Goal: Task Accomplishment & Management: Manage account settings

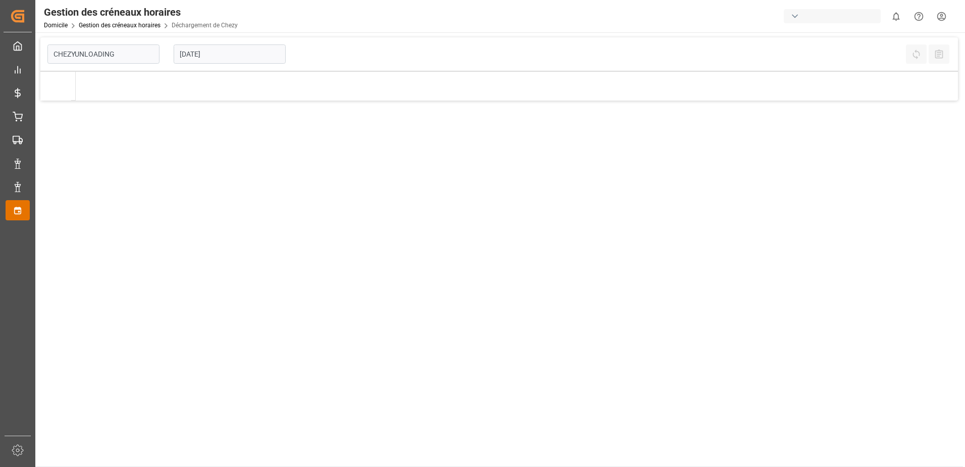
type input "Chezy Unloading"
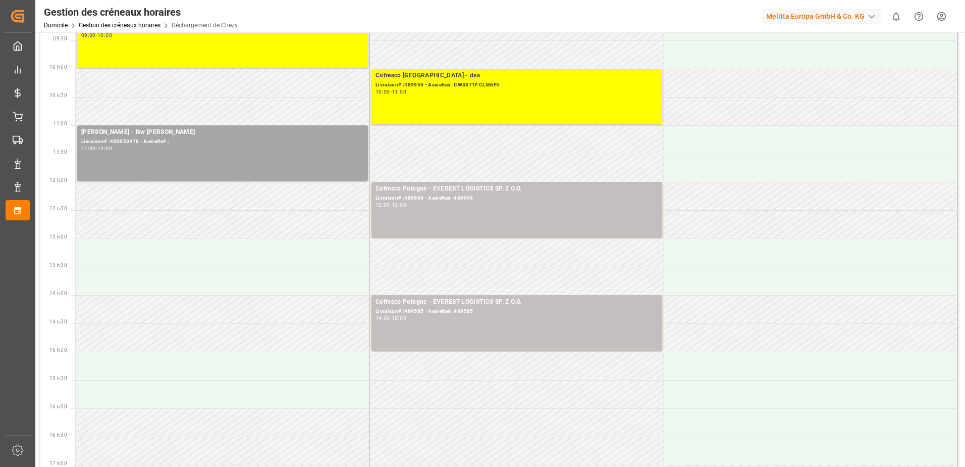
scroll to position [101, 0]
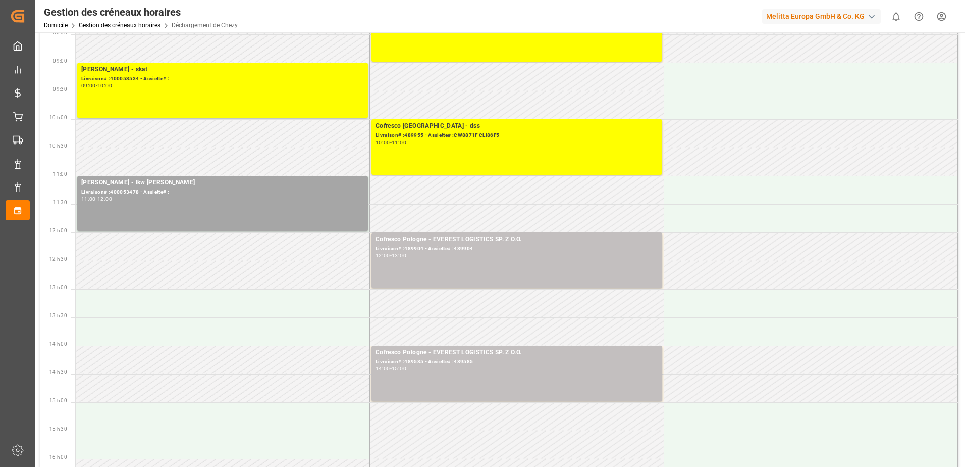
click at [874, 156] on td at bounding box center [811, 161] width 294 height 28
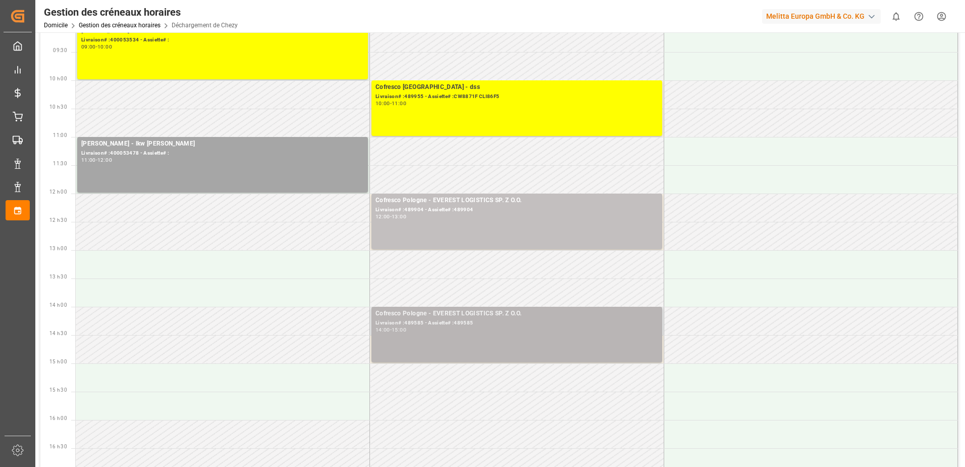
scroll to position [0, 0]
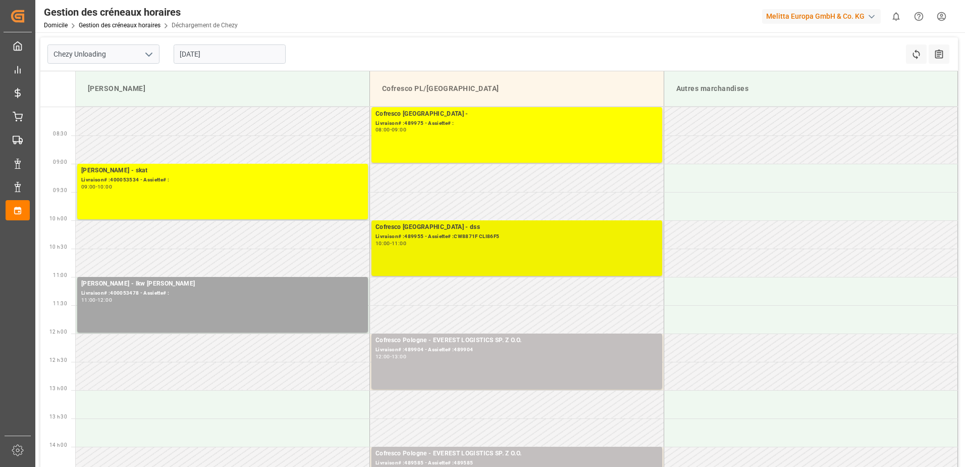
click at [483, 246] on div "10:00 - 11:00" at bounding box center [517, 244] width 283 height 6
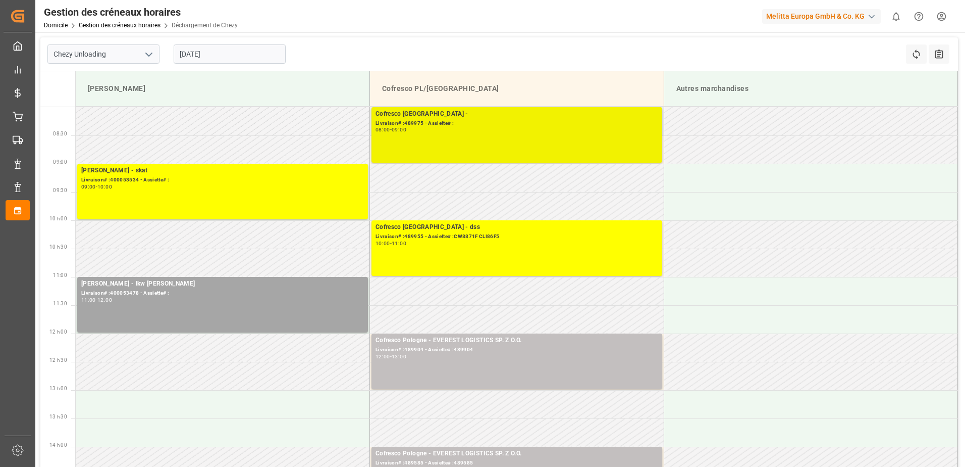
click at [578, 155] on div "Cofresco Pologne - Livraison# :489975 - Assiette# : 08:00 - 09:00" at bounding box center [517, 135] width 283 height 52
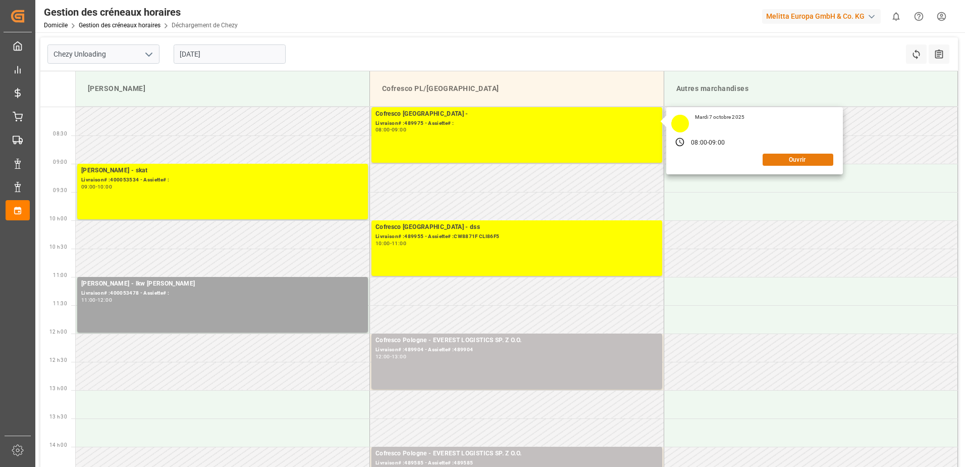
click at [800, 157] on button "Ouvrir" at bounding box center [798, 159] width 71 height 12
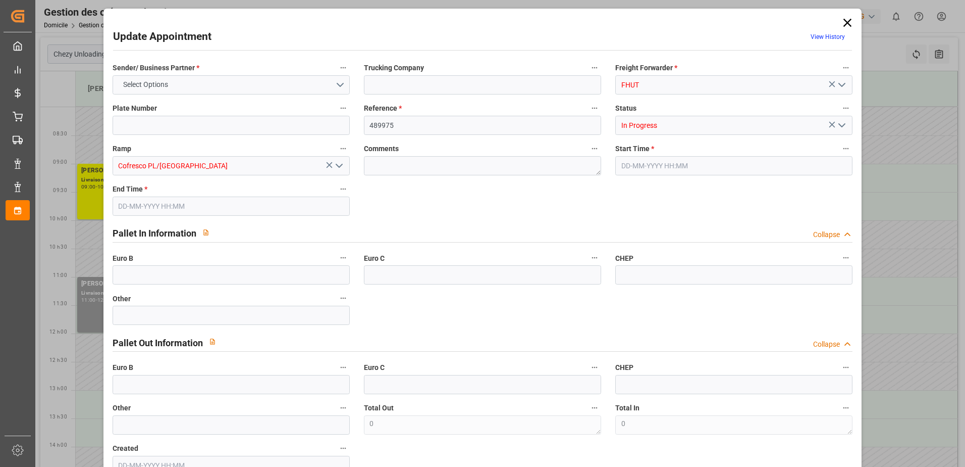
type input "[DATE] 08:00"
type input "[DATE] 09:00"
type input "[DATE] 11:19"
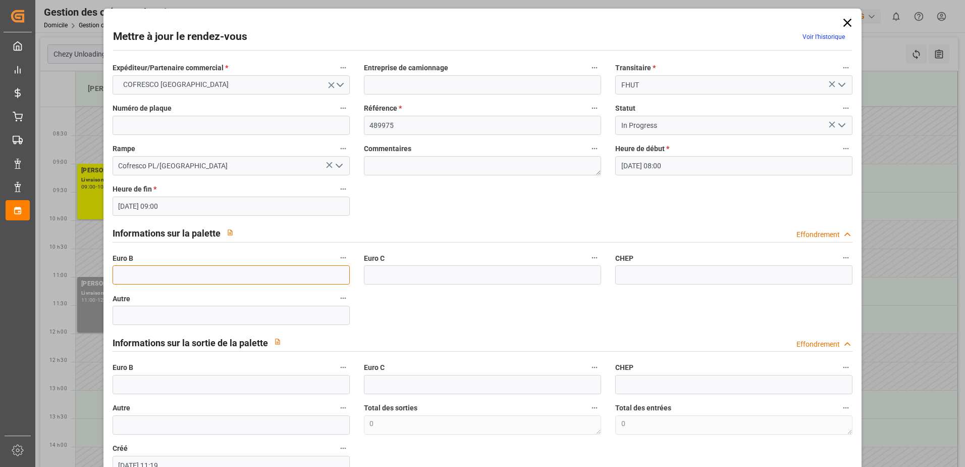
click at [151, 276] on input "text" at bounding box center [231, 274] width 237 height 19
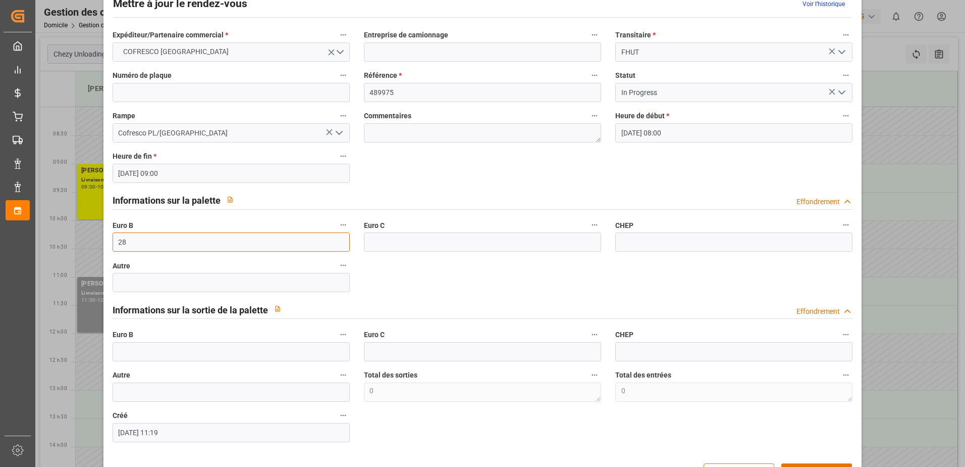
scroll to position [67, 0]
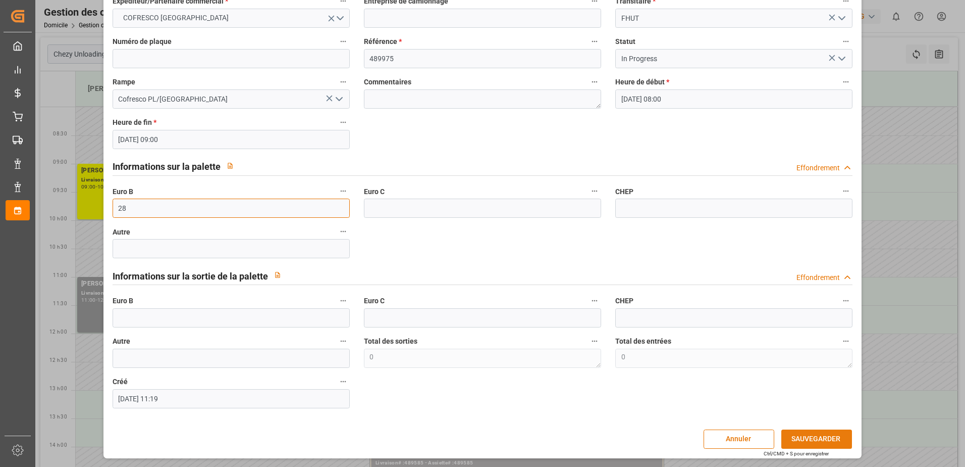
type input "28"
click at [813, 436] on button "SAUVEGARDER" at bounding box center [817, 438] width 71 height 19
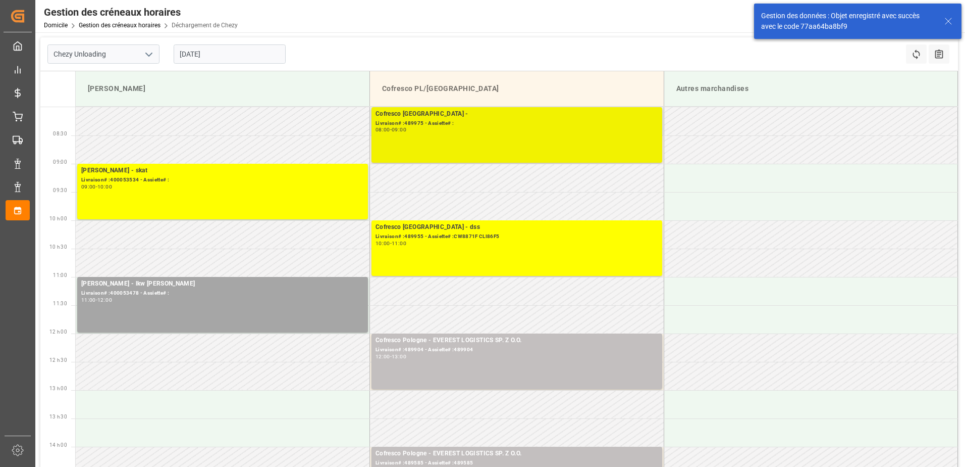
click at [599, 129] on div "08:00 - 09:00" at bounding box center [517, 130] width 283 height 6
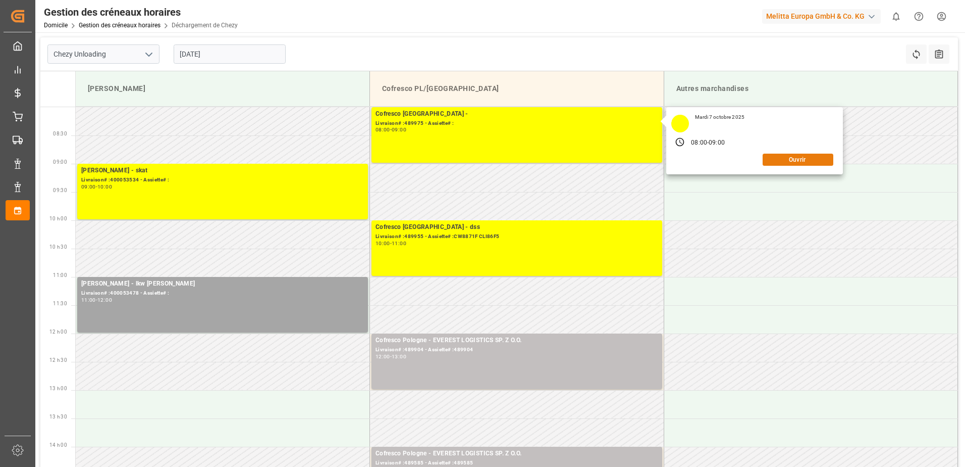
click at [793, 159] on button "Ouvrir" at bounding box center [798, 159] width 71 height 12
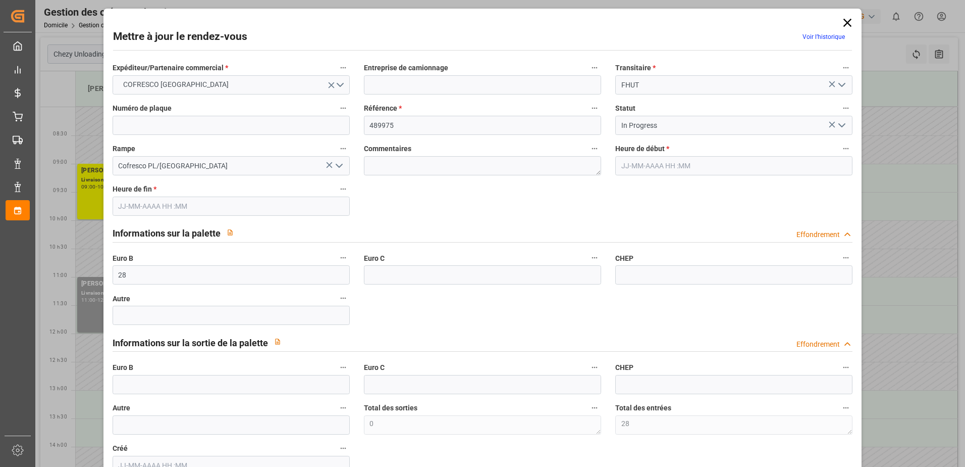
type input "[DATE] 08:00"
type input "[DATE] 09:00"
type input "[DATE] 11:19"
click at [839, 125] on polyline "Ouvrir le menu" at bounding box center [842, 125] width 6 height 3
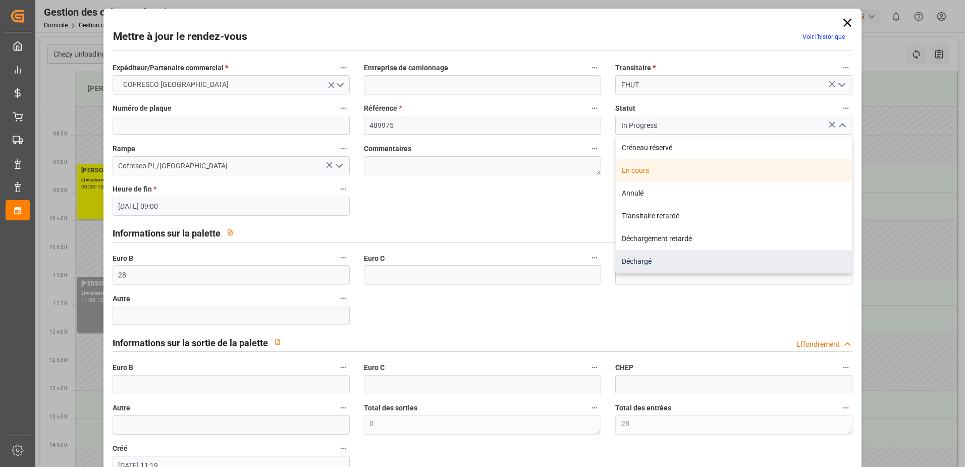
click at [629, 256] on div "Déchargé" at bounding box center [734, 261] width 236 height 23
type input "Unloaded"
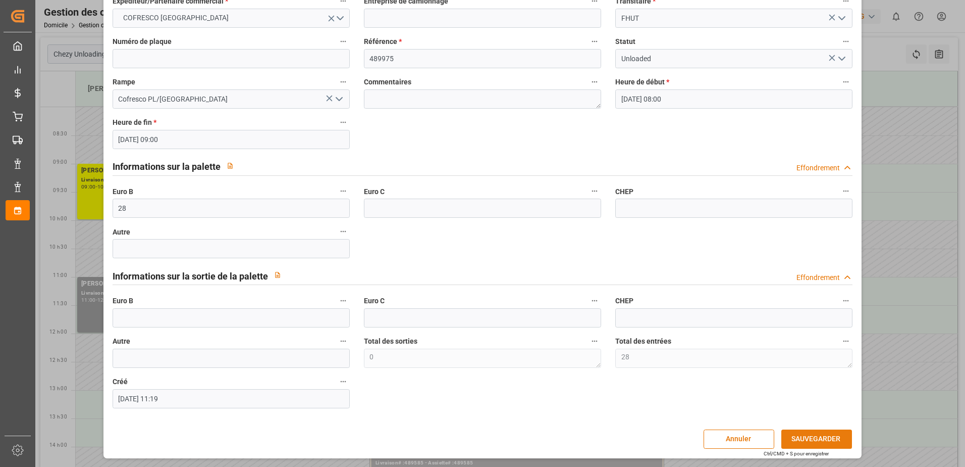
click at [814, 439] on button "SAUVEGARDER" at bounding box center [817, 438] width 71 height 19
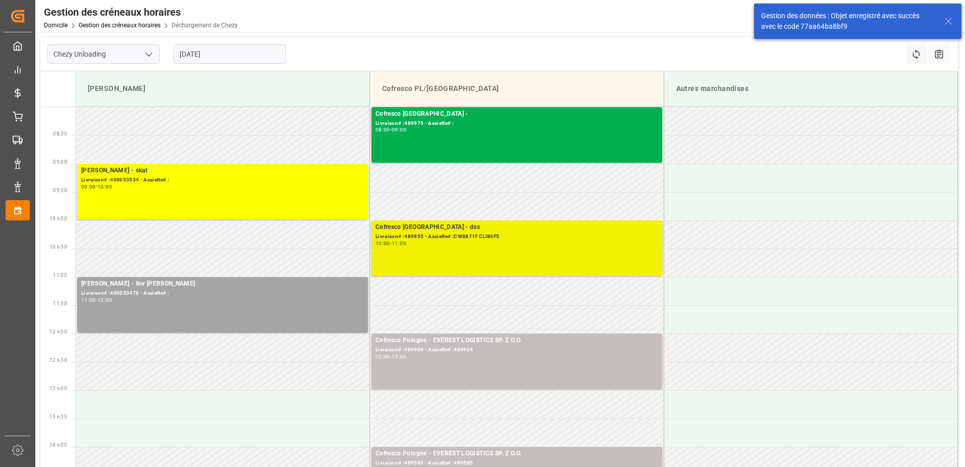
click at [622, 238] on div "Livraison# :489955 - Assiette# :CW8871F CLI86F5" at bounding box center [517, 236] width 283 height 9
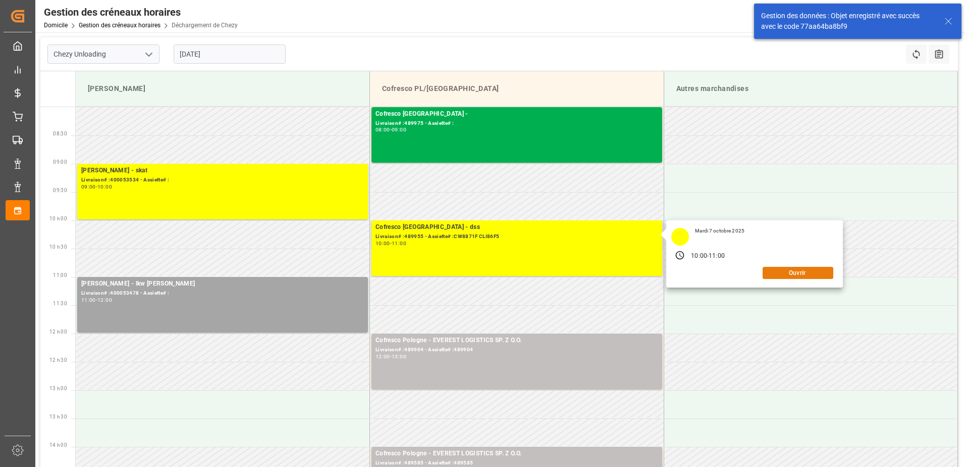
click at [777, 275] on button "Ouvrir" at bounding box center [798, 273] width 71 height 12
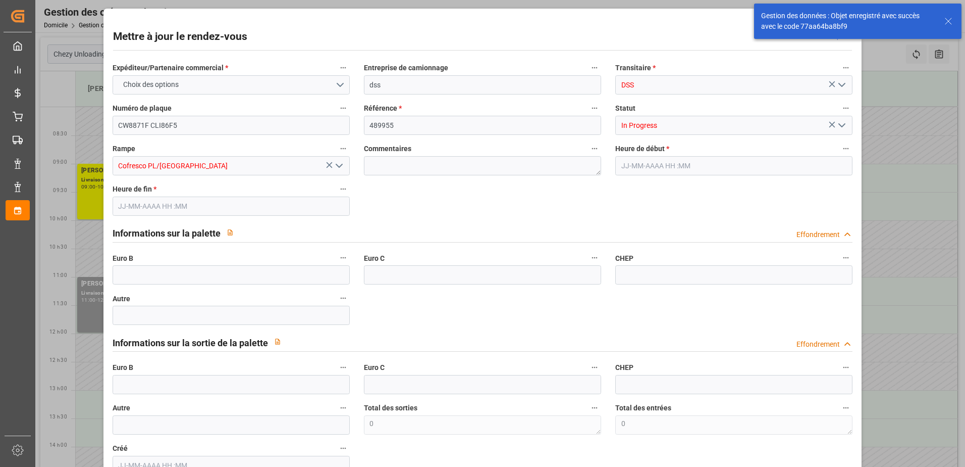
type input "[DATE] 10:00"
type input "[DATE] 11:00"
type input "[DATE] 11:06"
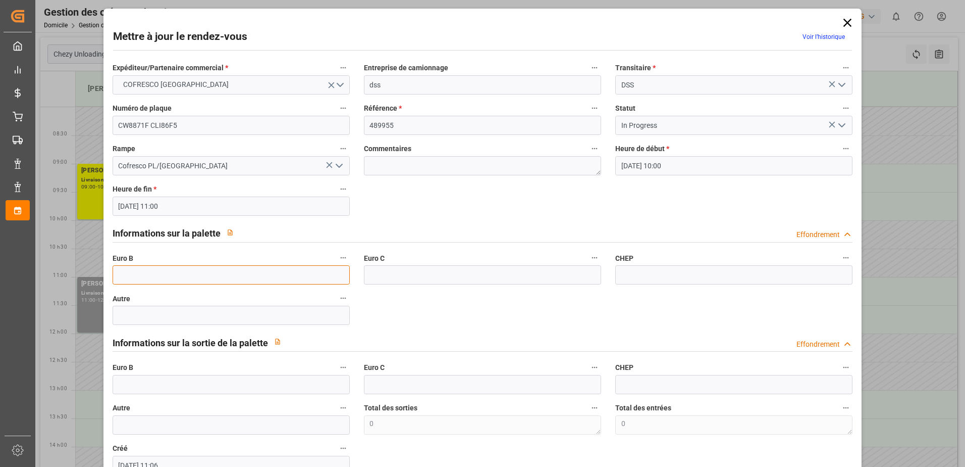
click at [161, 270] on input "text" at bounding box center [231, 274] width 237 height 19
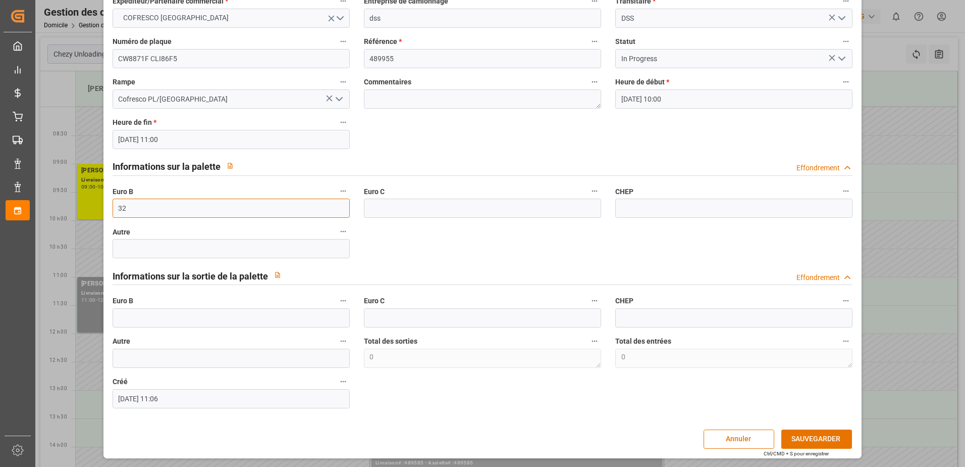
type input "32"
click at [839, 58] on icon "Ouvrir le menu" at bounding box center [842, 59] width 12 height 12
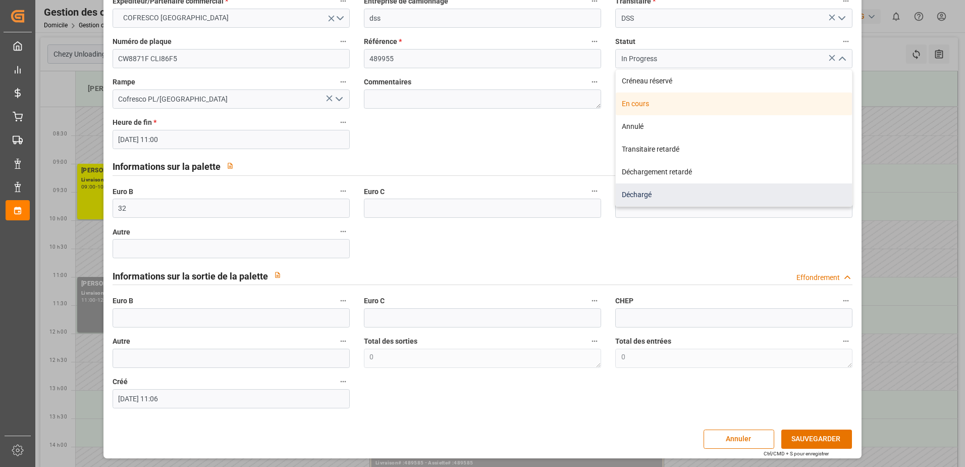
click at [650, 188] on div "Déchargé" at bounding box center [734, 194] width 236 height 23
type input "Unloaded"
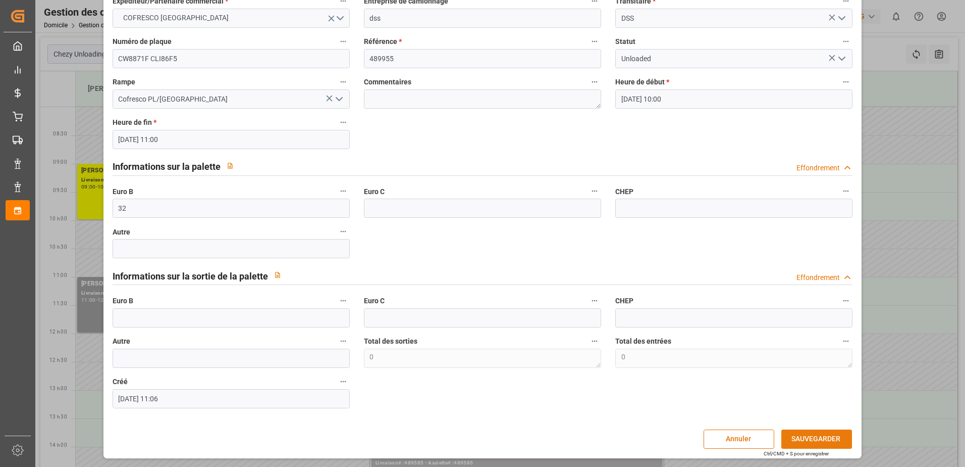
click at [808, 439] on button "SAUVEGARDER" at bounding box center [817, 438] width 71 height 19
